Goal: Transaction & Acquisition: Purchase product/service

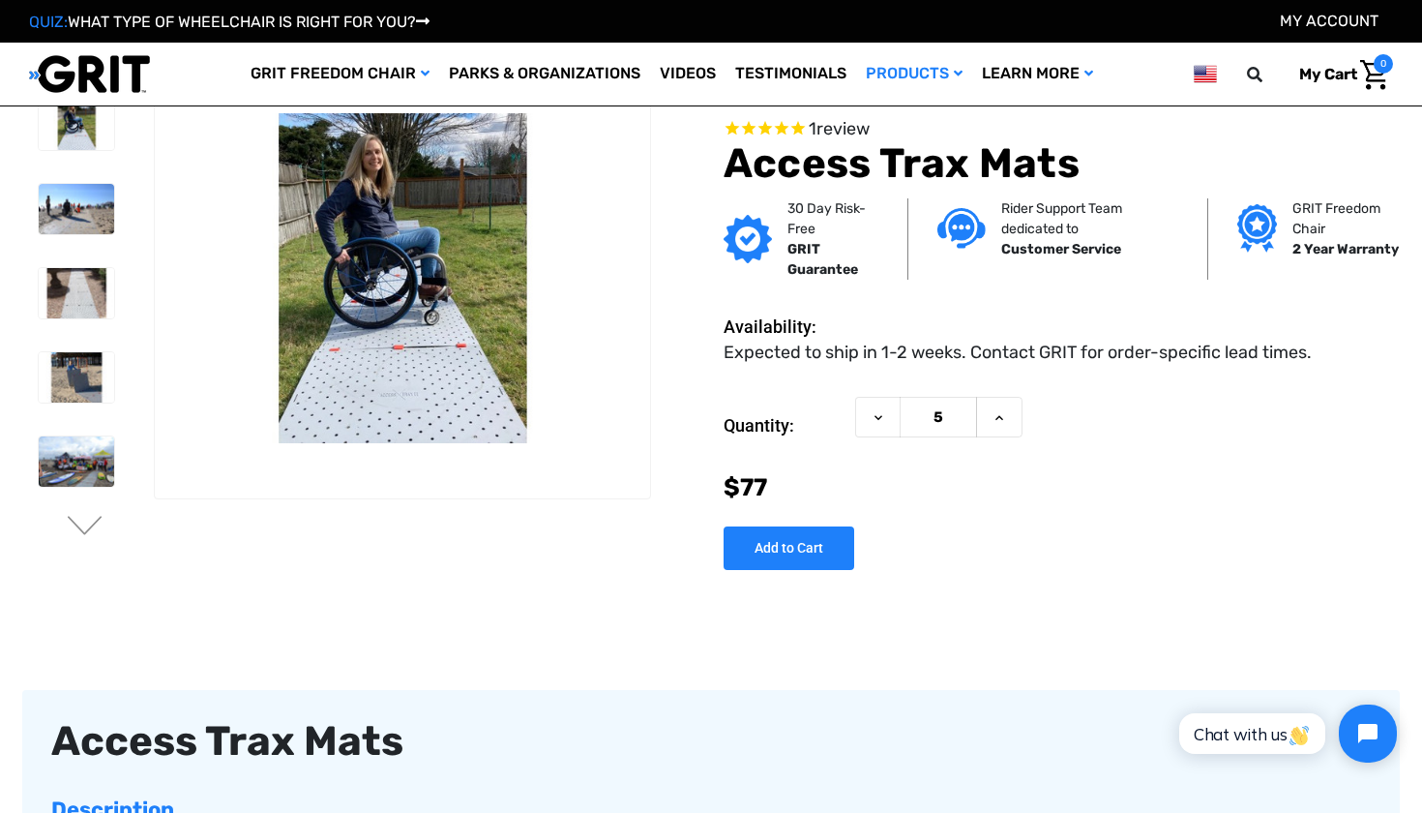
scroll to position [14, 0]
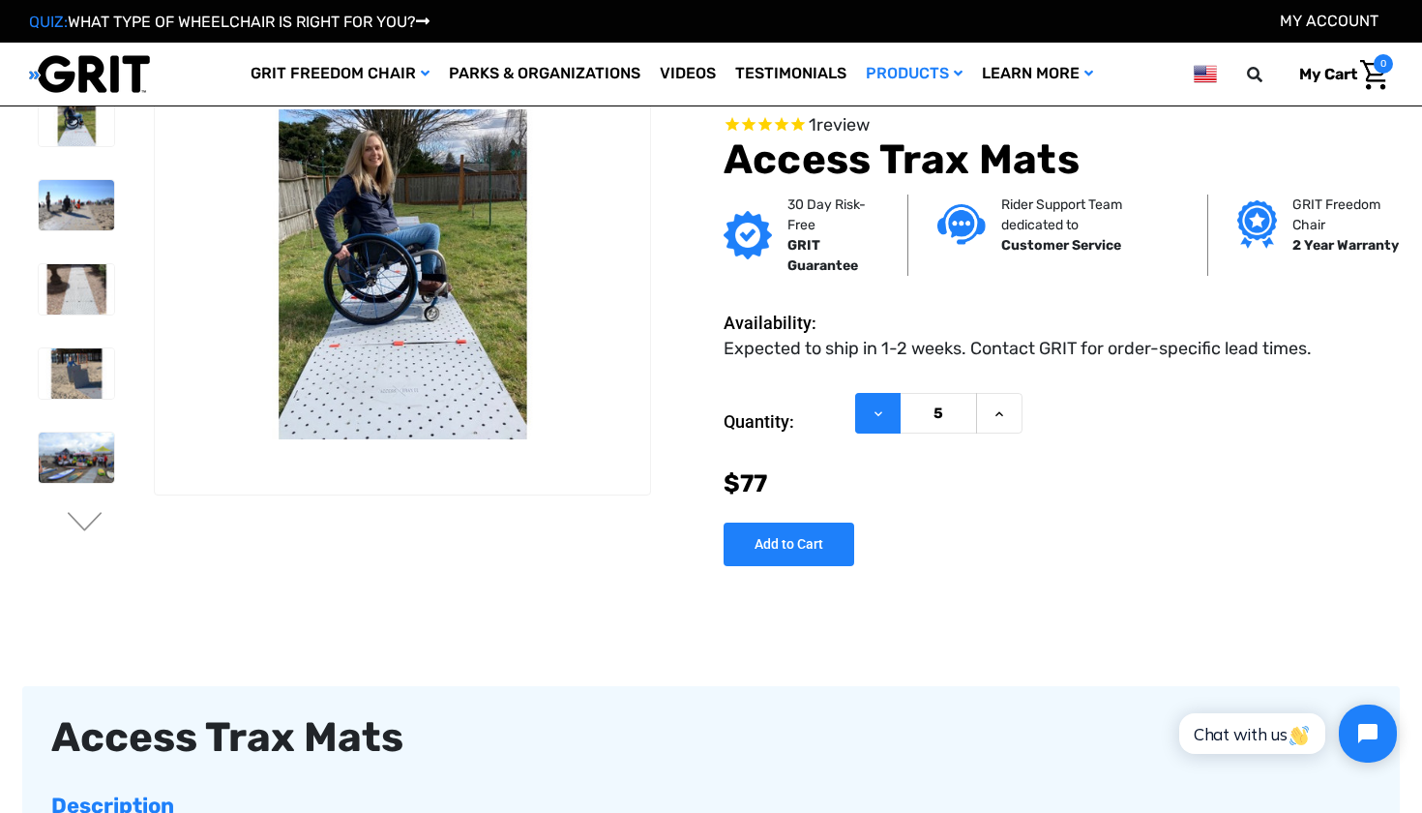
click at [881, 418] on icon at bounding box center [878, 412] width 15 height 15
click at [877, 411] on icon at bounding box center [878, 412] width 15 height 15
click at [999, 409] on icon at bounding box center [999, 412] width 15 height 15
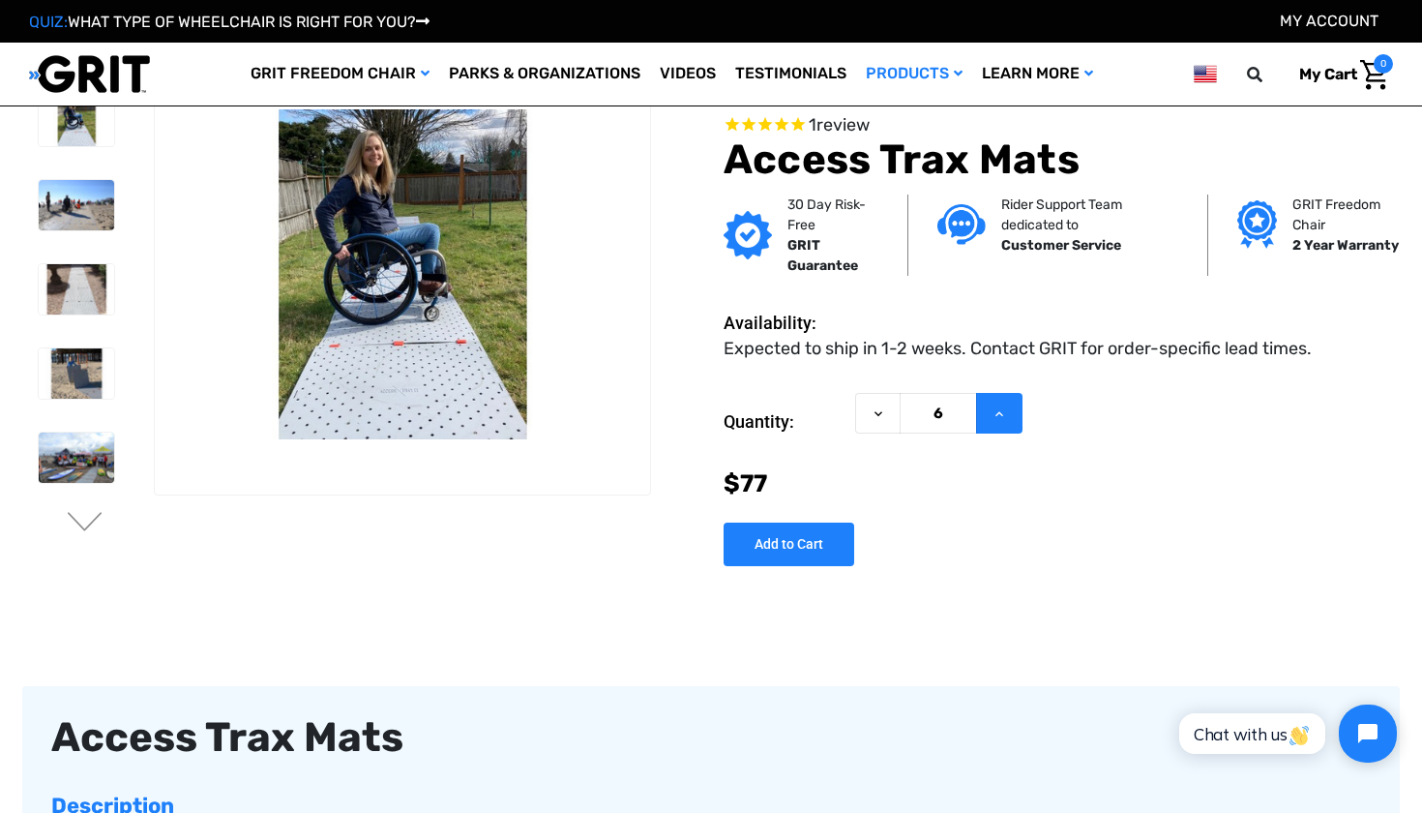
click at [999, 409] on icon at bounding box center [999, 412] width 15 height 15
click at [875, 416] on icon at bounding box center [878, 412] width 15 height 15
click at [875, 417] on icon at bounding box center [878, 412] width 15 height 15
type input "5"
click at [875, 417] on icon at bounding box center [878, 412] width 15 height 15
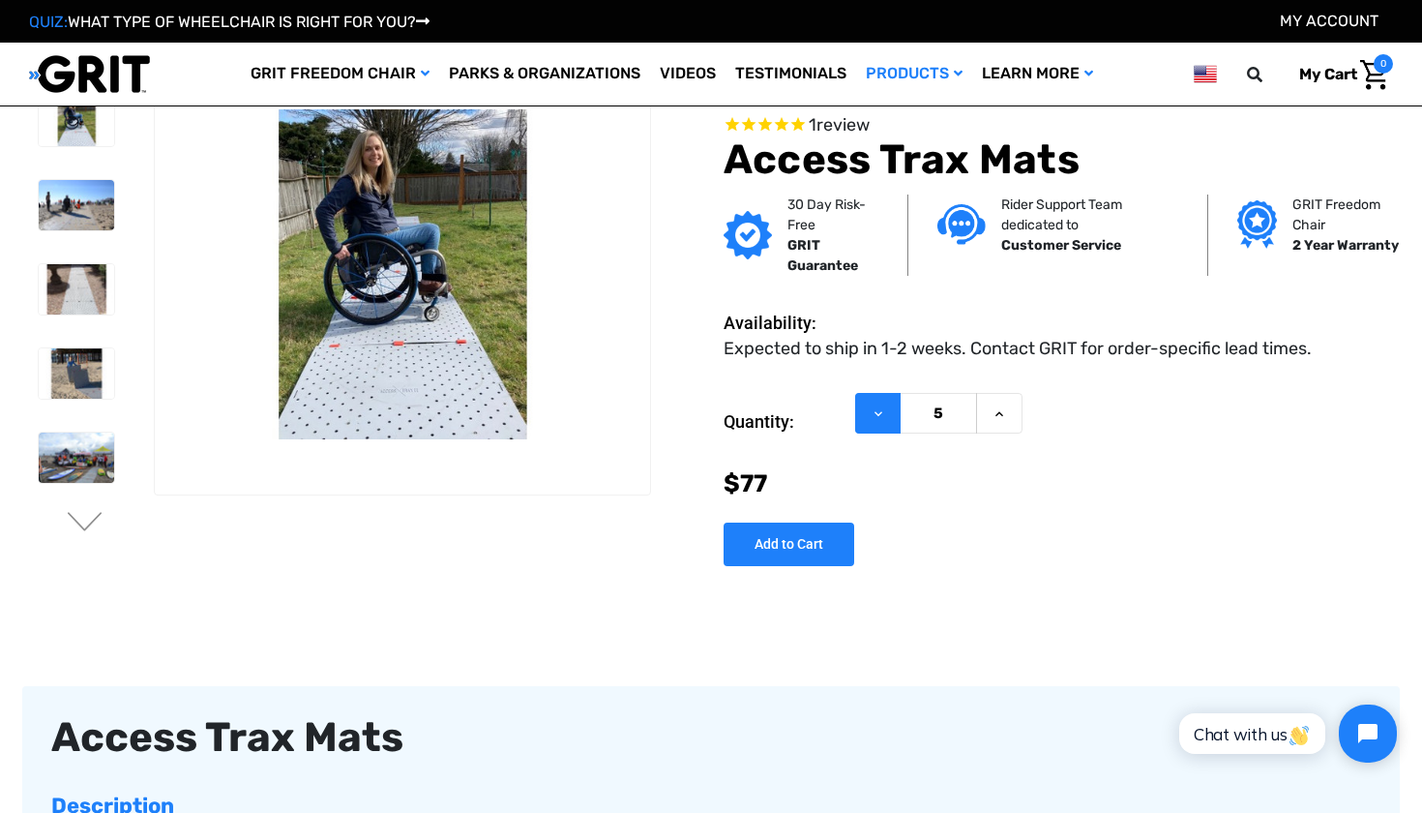
click at [875, 417] on icon at bounding box center [878, 412] width 15 height 15
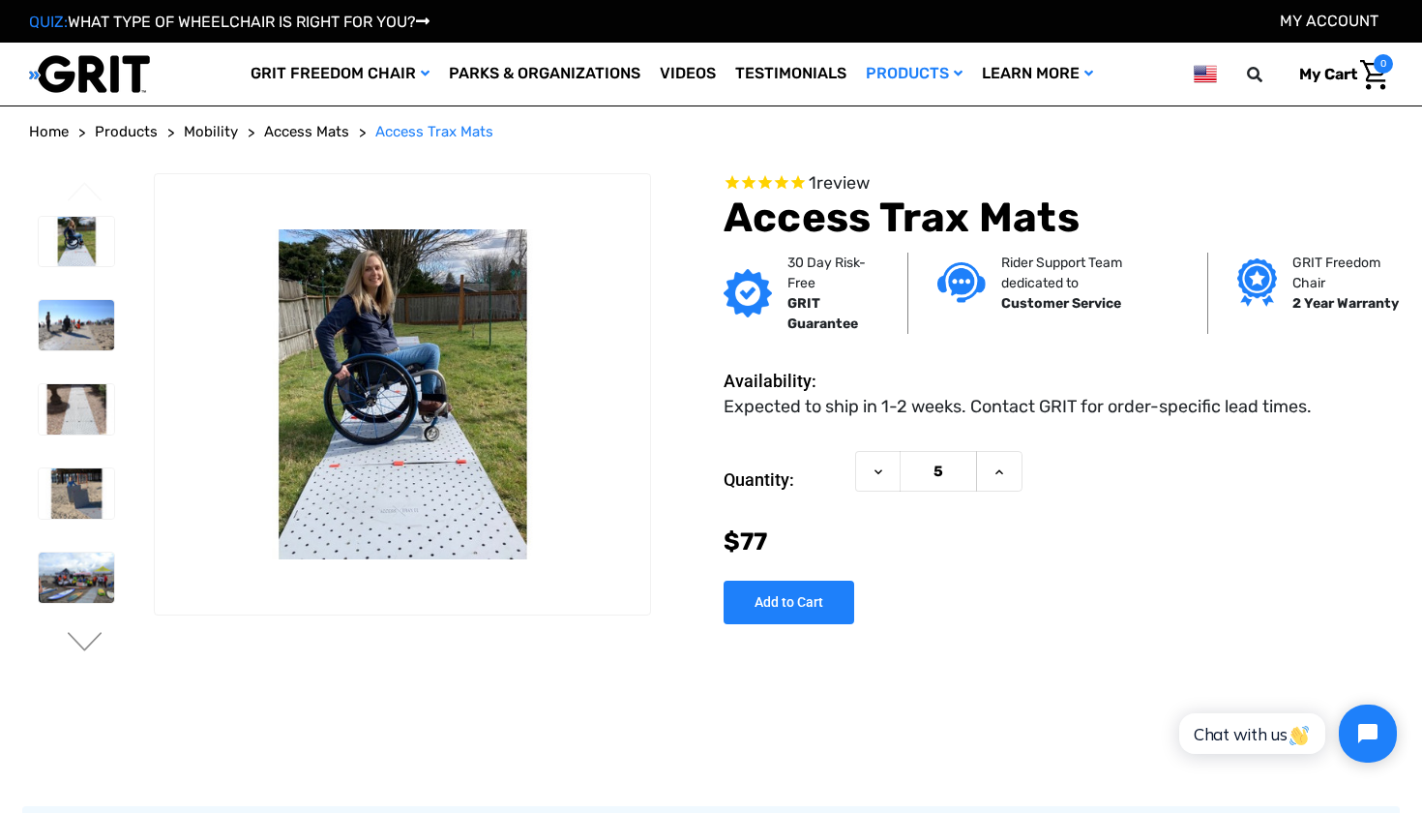
scroll to position [0, 0]
